Goal: Task Accomplishment & Management: Manage account settings

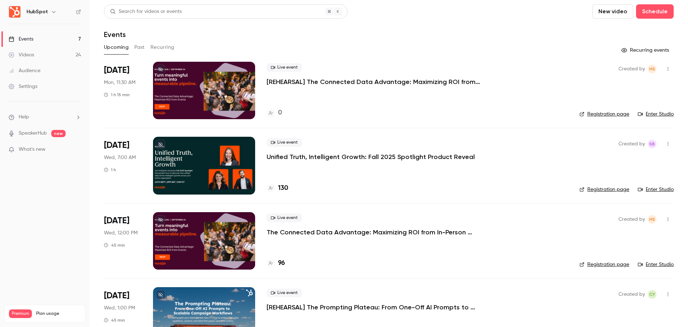
click at [234, 82] on div at bounding box center [204, 90] width 102 height 57
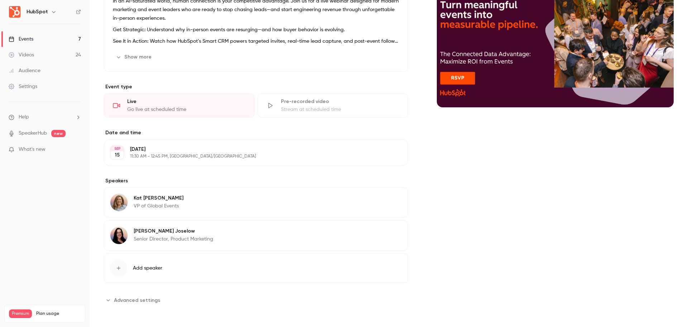
scroll to position [100, 0]
click at [122, 265] on div "button" at bounding box center [118, 267] width 17 height 17
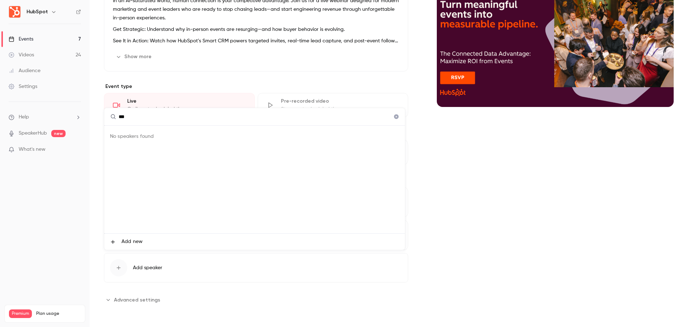
type input "***"
click at [125, 242] on span "Add new" at bounding box center [132, 242] width 21 height 8
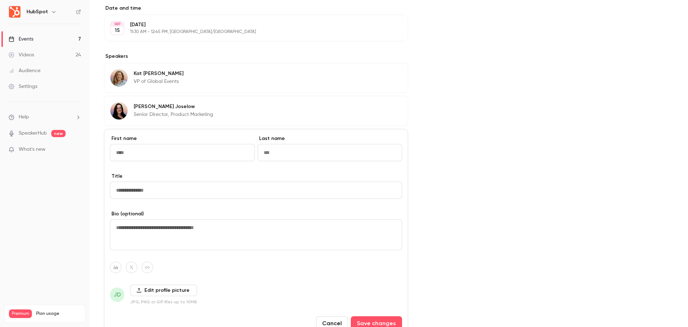
scroll to position [243, 0]
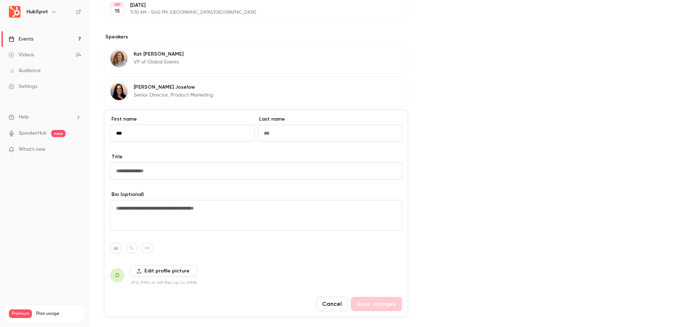
type input "***"
type input "******"
type input "**********"
click at [137, 271] on icon at bounding box center [139, 270] width 5 height 5
click at [0, 0] on input "Edit profile picture" at bounding box center [0, 0] width 0 height 0
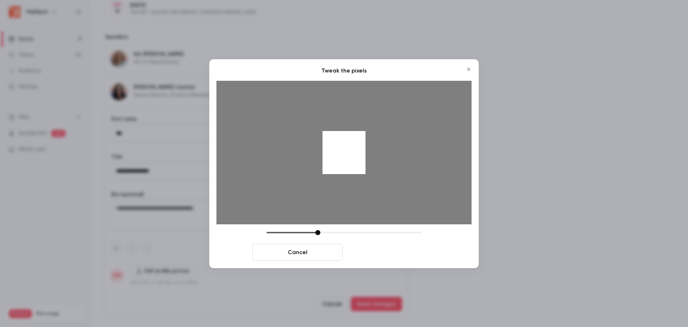
click at [394, 249] on button "Crop and save" at bounding box center [391, 251] width 90 height 17
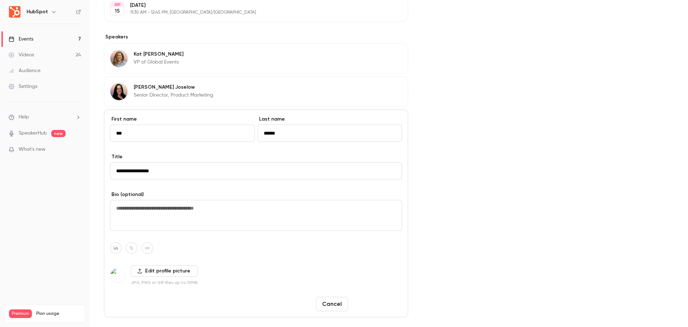
click at [377, 305] on button "Save changes" at bounding box center [376, 303] width 51 height 14
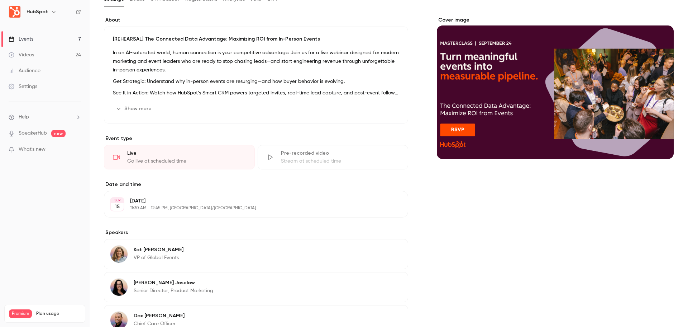
scroll to position [0, 0]
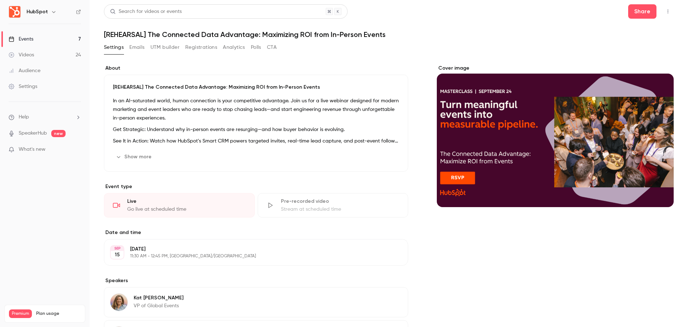
click at [136, 48] on button "Emails" at bounding box center [136, 47] width 15 height 11
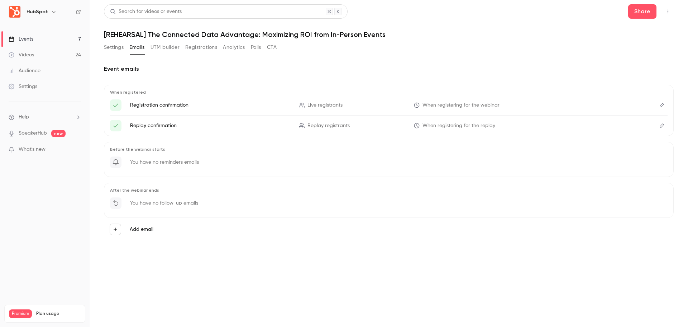
click at [169, 48] on button "UTM builder" at bounding box center [165, 47] width 29 height 11
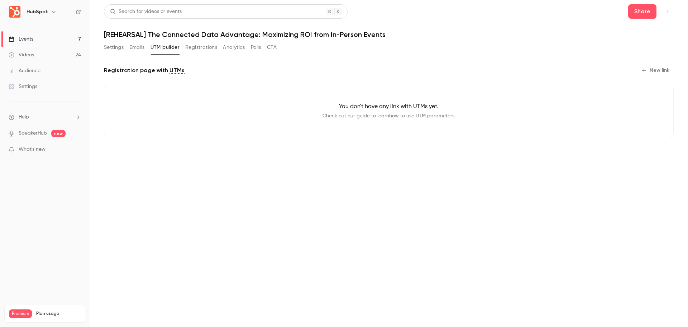
click at [205, 50] on button "Registrations" at bounding box center [201, 47] width 32 height 11
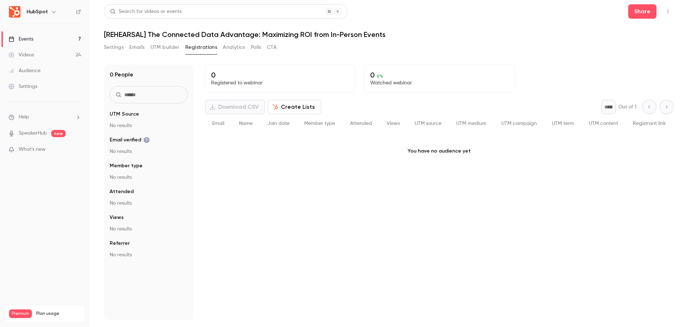
click at [241, 50] on button "Analytics" at bounding box center [234, 47] width 22 height 11
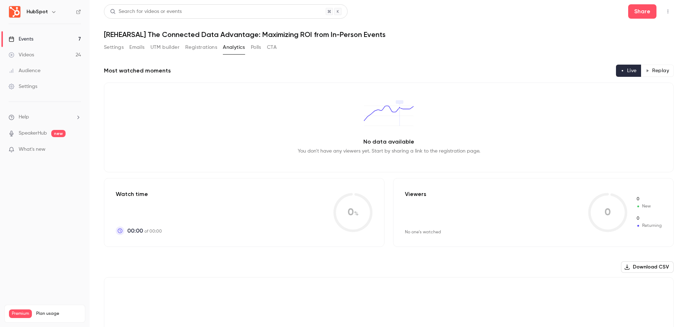
click at [257, 46] on button "Polls" at bounding box center [256, 47] width 10 height 11
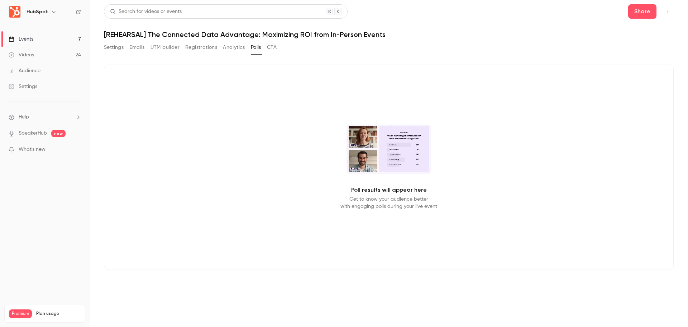
click at [274, 49] on button "CTA" at bounding box center [272, 47] width 10 height 11
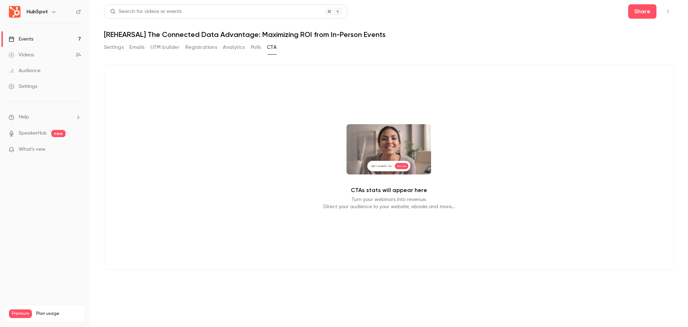
click at [359, 171] on video at bounding box center [389, 149] width 85 height 50
click at [116, 46] on button "Settings" at bounding box center [114, 47] width 20 height 11
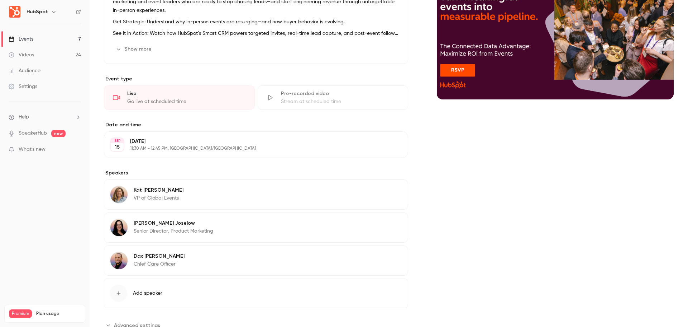
scroll to position [133, 0]
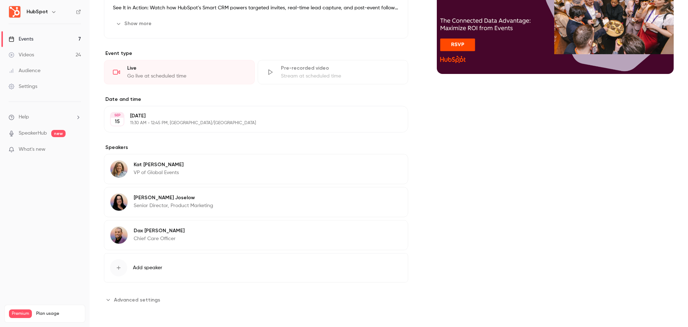
click at [137, 296] on span "Advanced settings" at bounding box center [137, 300] width 46 height 8
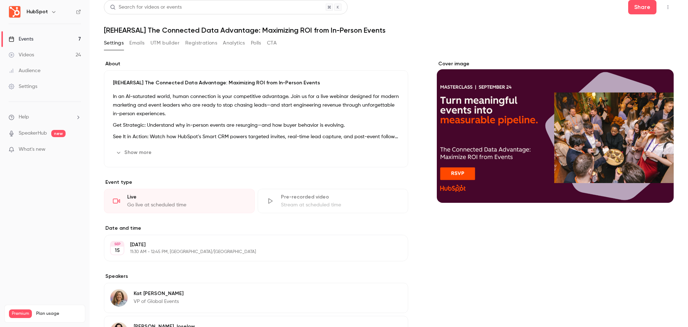
scroll to position [0, 0]
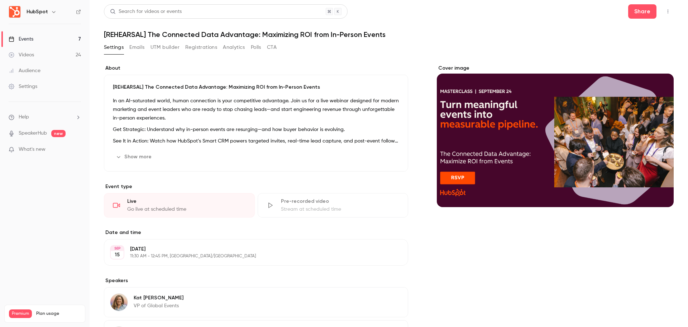
click at [136, 153] on button "Show more" at bounding box center [134, 156] width 43 height 11
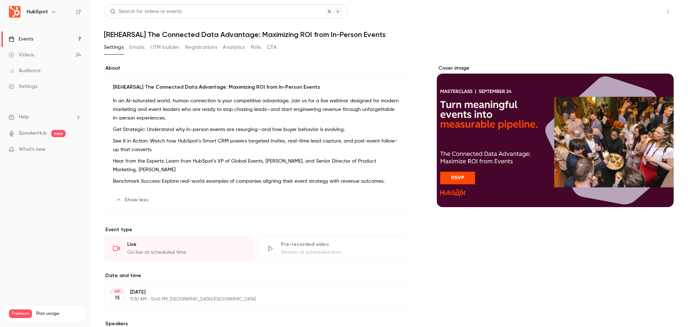
click at [640, 13] on button "Share" at bounding box center [642, 11] width 28 height 14
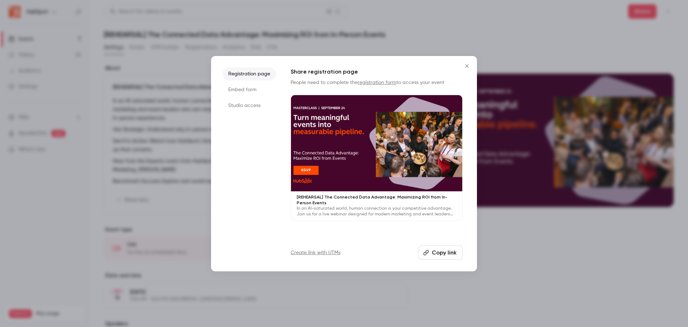
click at [255, 105] on li "Studio access" at bounding box center [250, 105] width 54 height 13
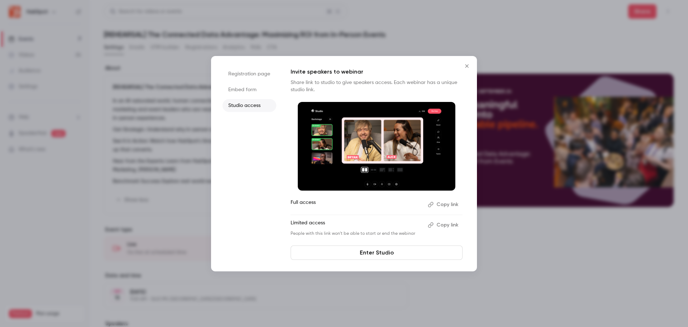
click at [451, 205] on button "Copy link" at bounding box center [444, 204] width 38 height 11
drag, startPoint x: 374, startPoint y: 234, endPoint x: 413, endPoint y: 236, distance: 39.1
click at [413, 236] on p "People with this link won't be able to start or end the webinar" at bounding box center [357, 233] width 132 height 6
click at [415, 234] on p "People with this link won't be able to start or end the webinar" at bounding box center [357, 233] width 132 height 6
click at [441, 227] on button "Copy link" at bounding box center [444, 224] width 38 height 11
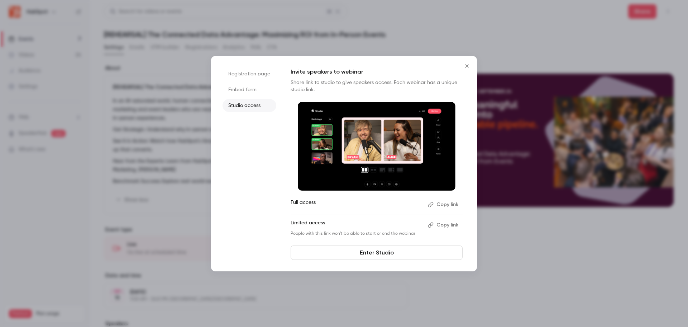
click at [467, 64] on icon "Close" at bounding box center [467, 66] width 9 height 6
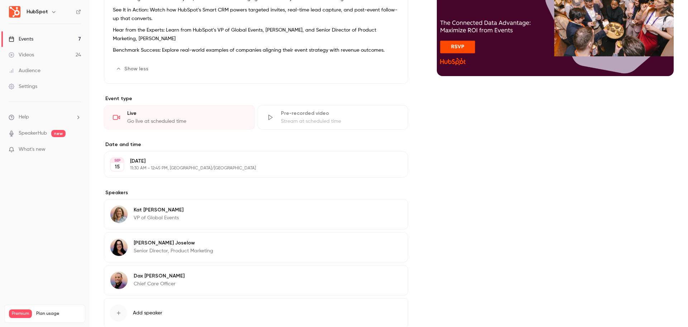
scroll to position [143, 0]
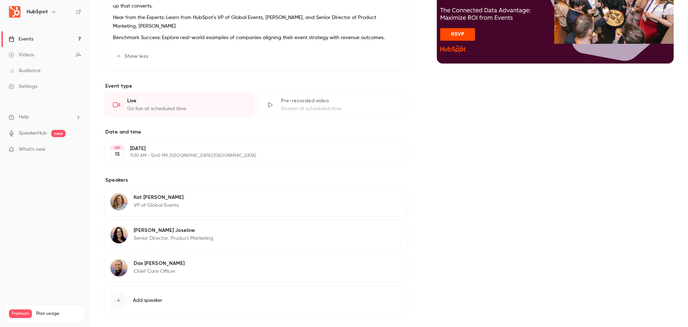
click at [43, 89] on link "Settings" at bounding box center [45, 87] width 90 height 16
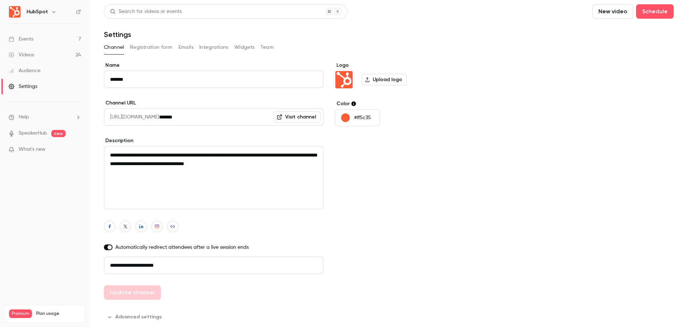
click at [79, 40] on link "Events 7" at bounding box center [45, 39] width 90 height 16
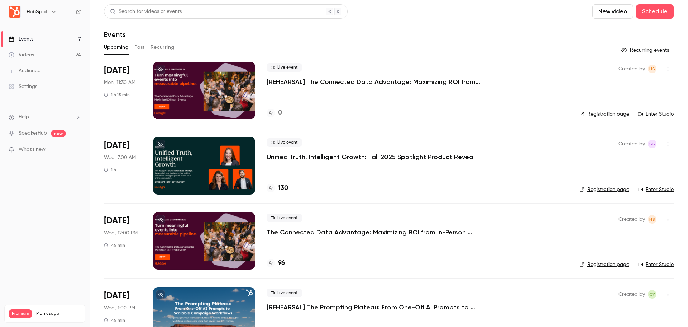
click at [202, 92] on div at bounding box center [204, 90] width 102 height 57
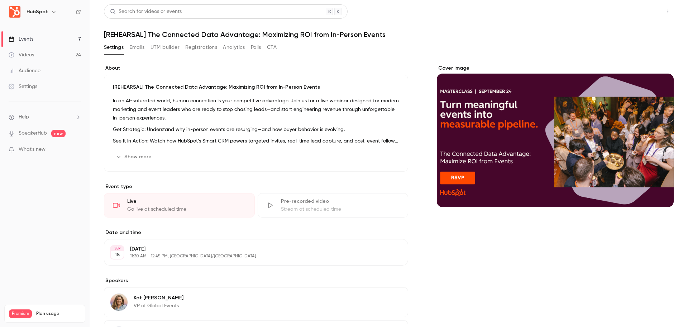
click at [639, 10] on button "Share" at bounding box center [642, 11] width 28 height 14
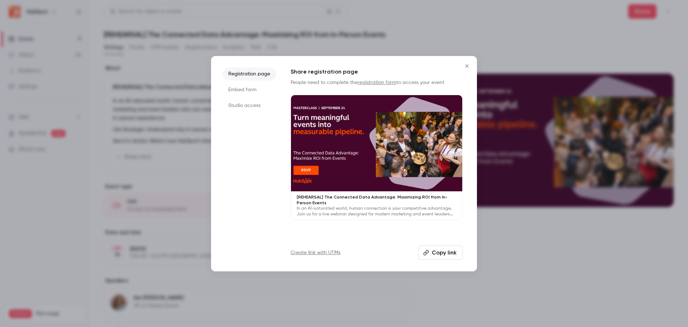
click at [237, 107] on li "Studio access" at bounding box center [250, 105] width 54 height 13
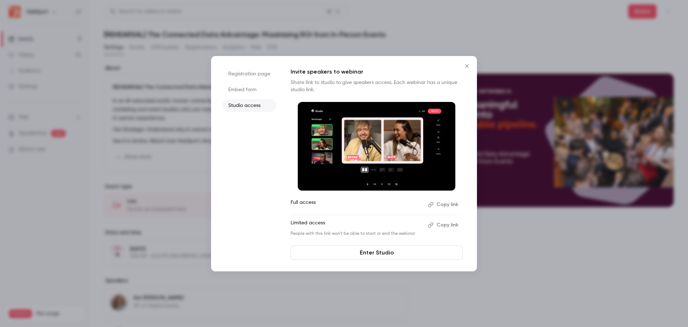
click at [466, 64] on icon "Close" at bounding box center [467, 66] width 9 height 6
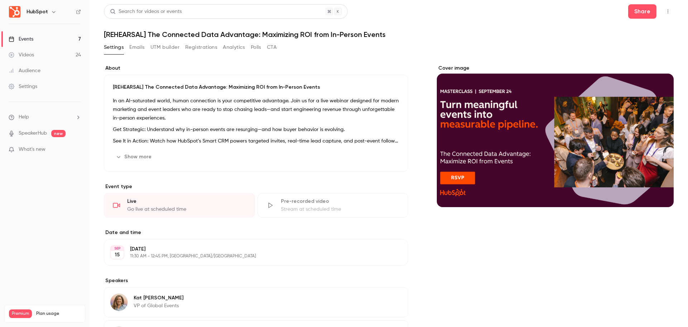
click at [665, 13] on icon "button" at bounding box center [668, 11] width 6 height 5
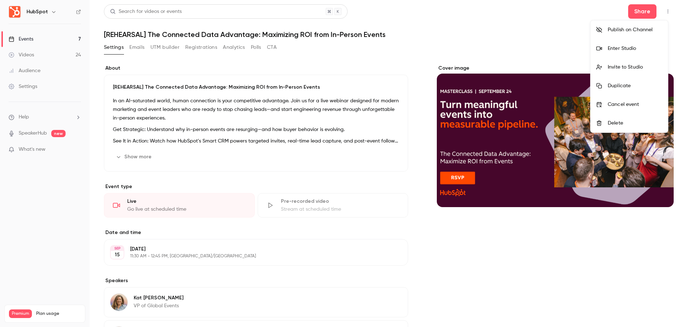
click at [539, 26] on div at bounding box center [344, 163] width 688 height 327
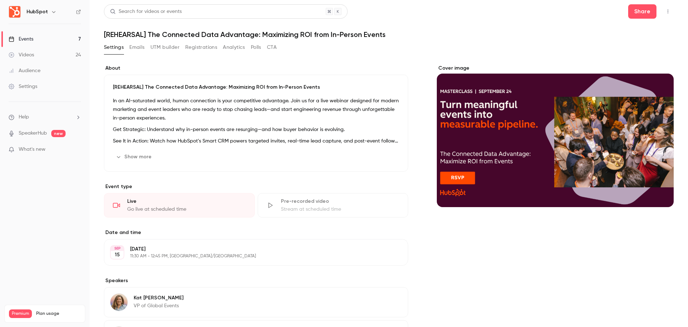
click at [21, 84] on div "Settings" at bounding box center [23, 86] width 29 height 7
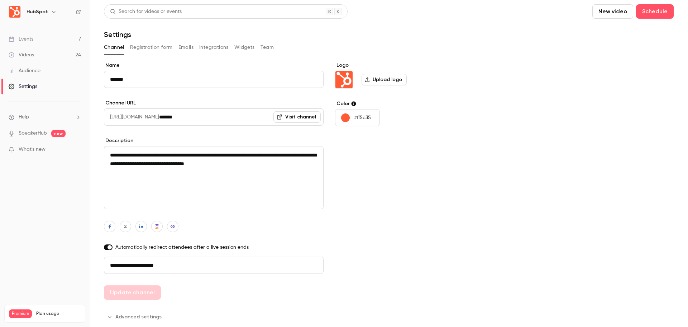
click at [272, 47] on button "Team" at bounding box center [268, 47] width 14 height 11
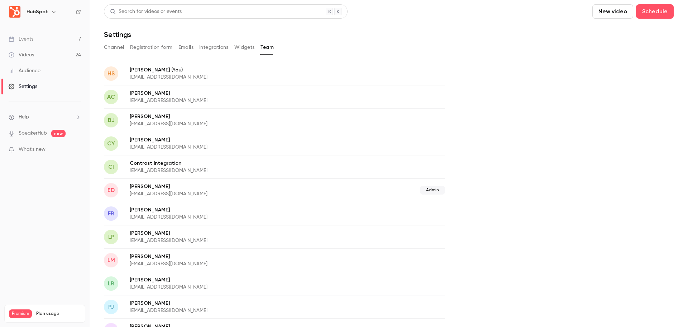
click at [118, 46] on button "Channel" at bounding box center [114, 47] width 20 height 11
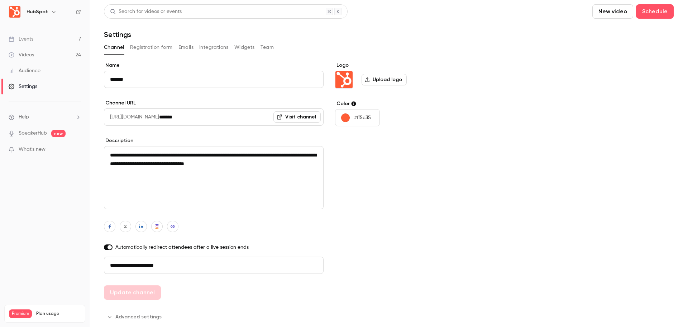
click at [53, 37] on link "Events 7" at bounding box center [45, 39] width 90 height 16
